Goal: Check status: Check status

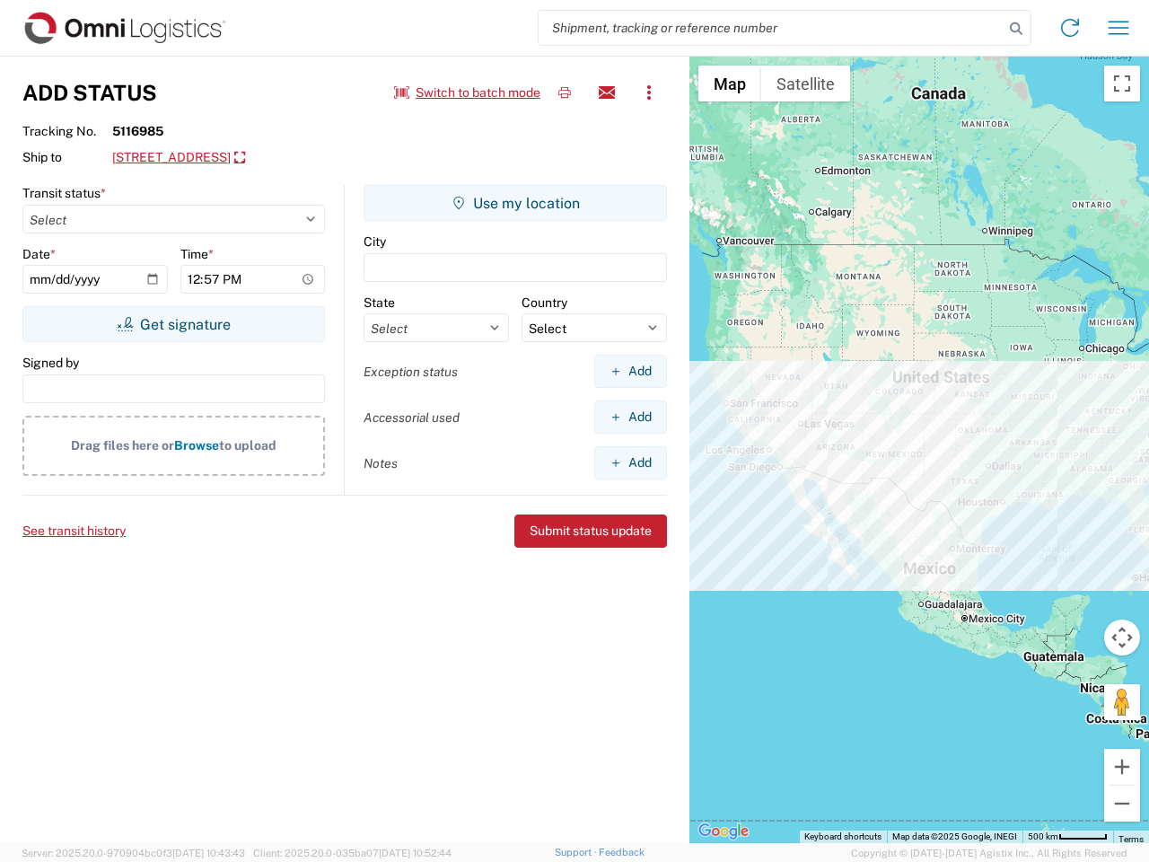
click at [771, 28] on input "search" at bounding box center [771, 28] width 465 height 34
click at [1016, 29] on icon at bounding box center [1016, 28] width 25 height 25
click at [1070, 28] on icon at bounding box center [1070, 27] width 29 height 29
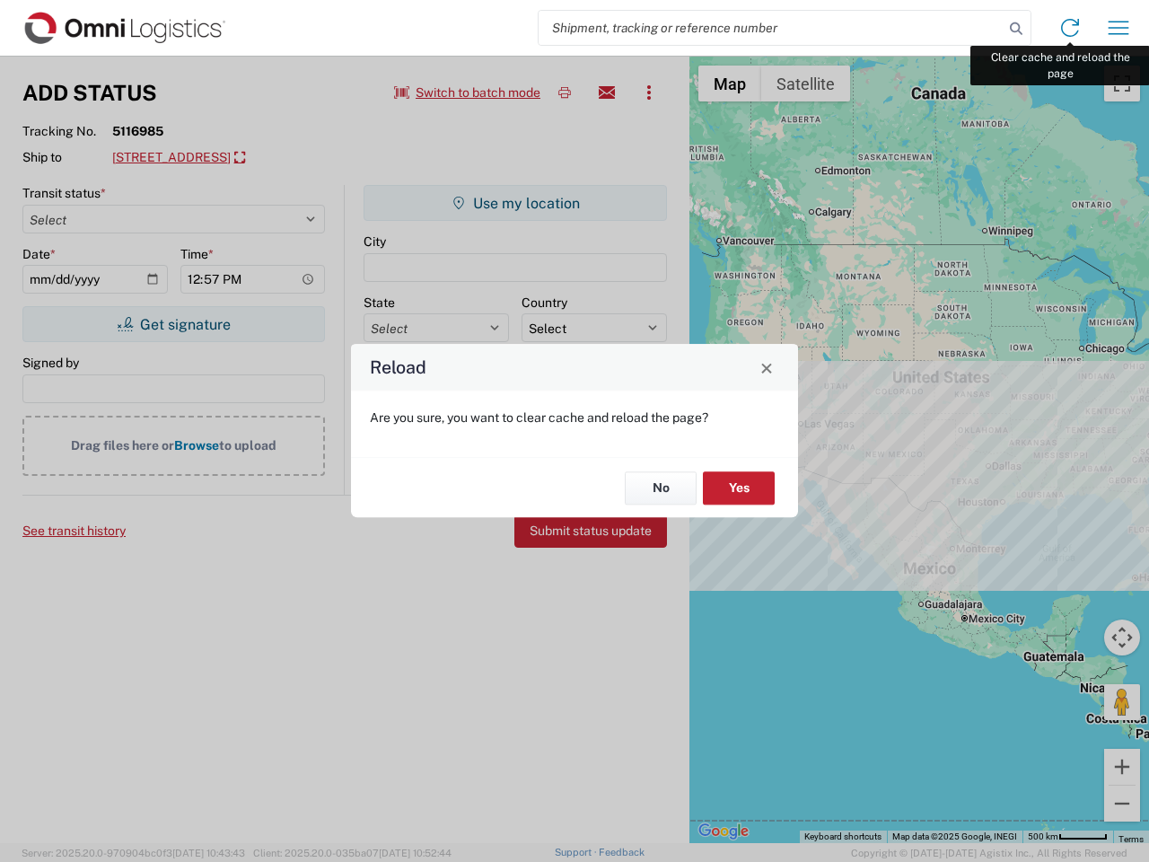
click at [1119, 28] on div "Reload Are you sure, you want to clear cache and reload the page? No Yes" at bounding box center [574, 431] width 1149 height 862
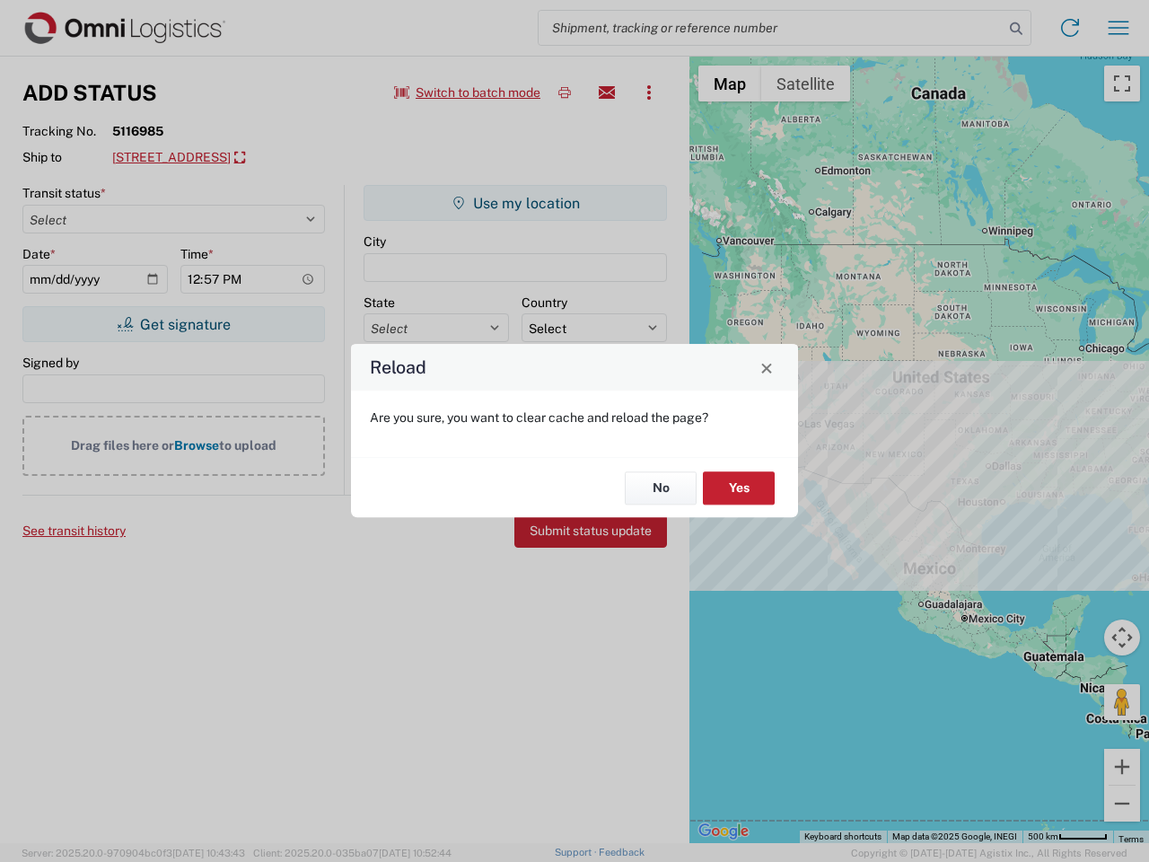
click at [468, 92] on div "Reload Are you sure, you want to clear cache and reload the page? No Yes" at bounding box center [574, 431] width 1149 height 862
click at [565, 92] on div "Reload Are you sure, you want to clear cache and reload the page? No Yes" at bounding box center [574, 431] width 1149 height 862
click at [607, 92] on div "Reload Are you sure, you want to clear cache and reload the page? No Yes" at bounding box center [574, 431] width 1149 height 862
click at [649, 92] on div "Reload Are you sure, you want to clear cache and reload the page? No Yes" at bounding box center [574, 431] width 1149 height 862
click at [275, 158] on div "Reload Are you sure, you want to clear cache and reload the page? No Yes" at bounding box center [574, 431] width 1149 height 862
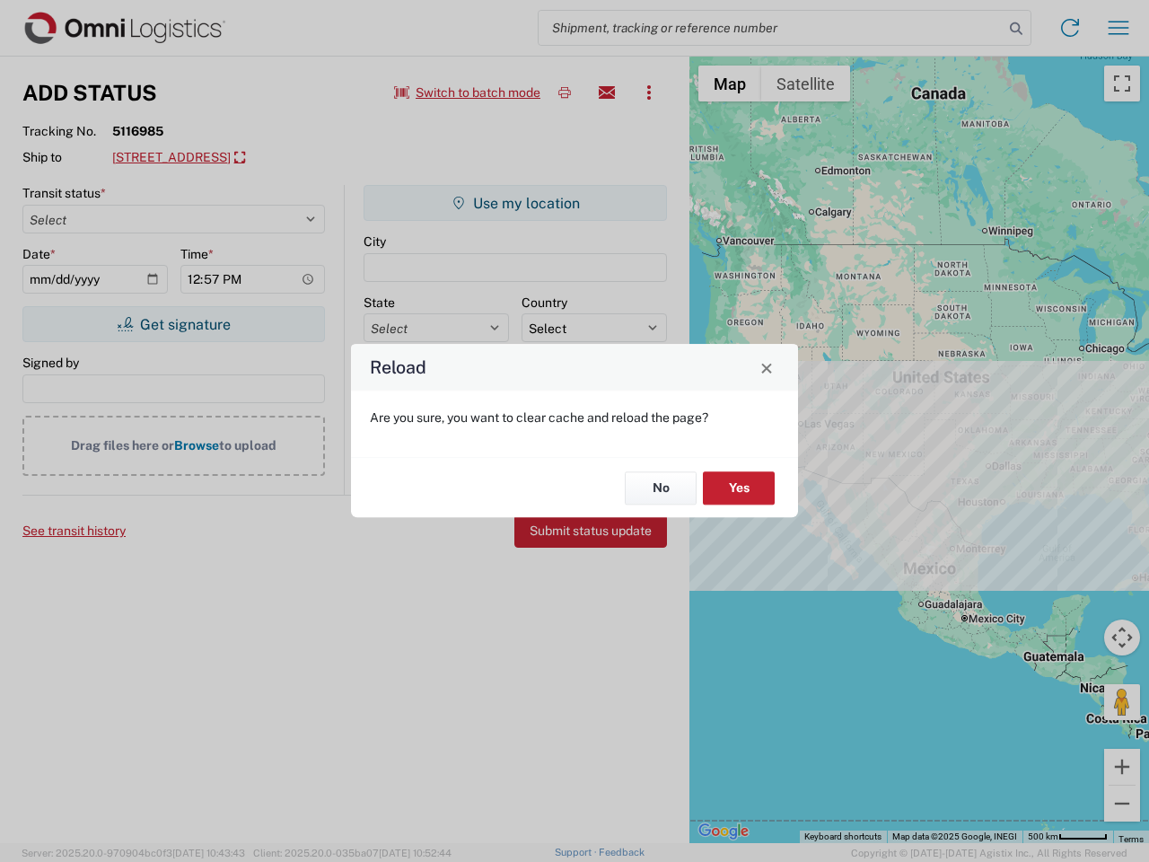
click at [173, 324] on div "Reload Are you sure, you want to clear cache and reload the page? No Yes" at bounding box center [574, 431] width 1149 height 862
